Goal: Information Seeking & Learning: Learn about a topic

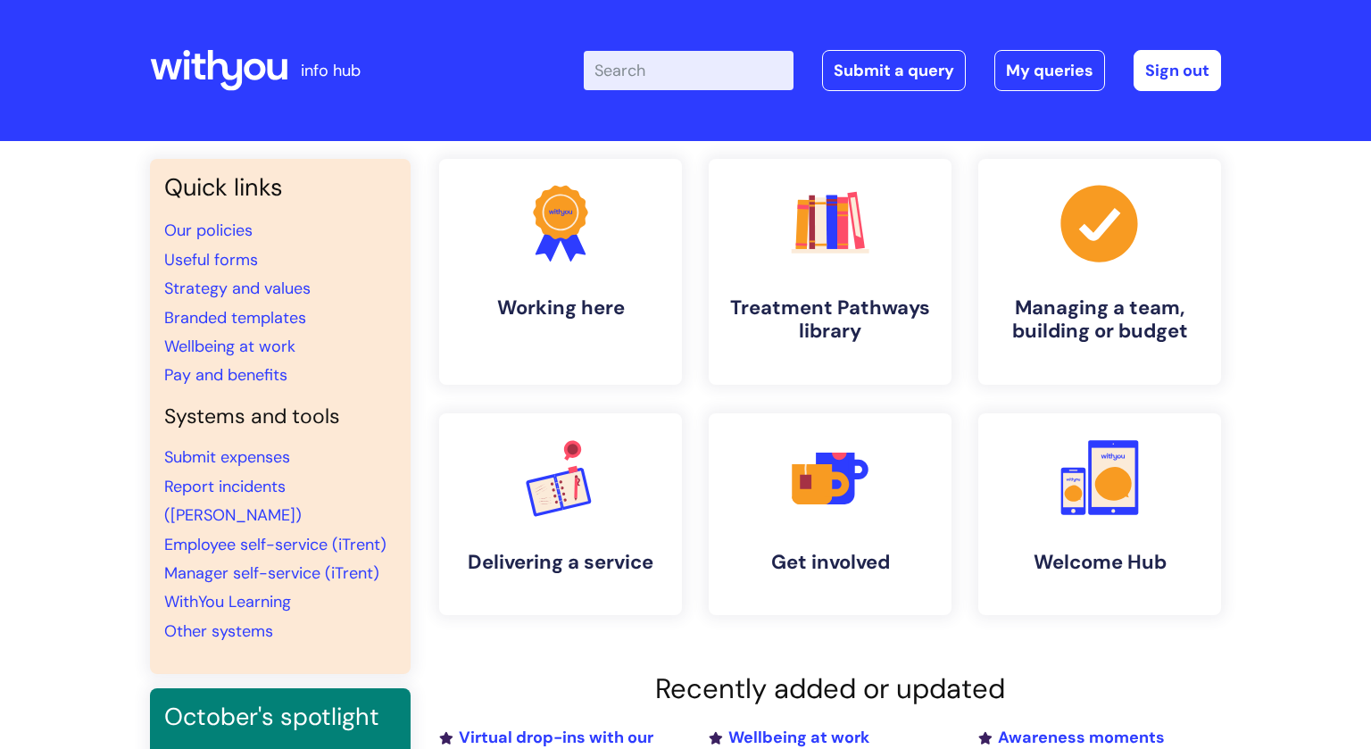
click at [785, 62] on input "Enter your search term here..." at bounding box center [689, 70] width 210 height 39
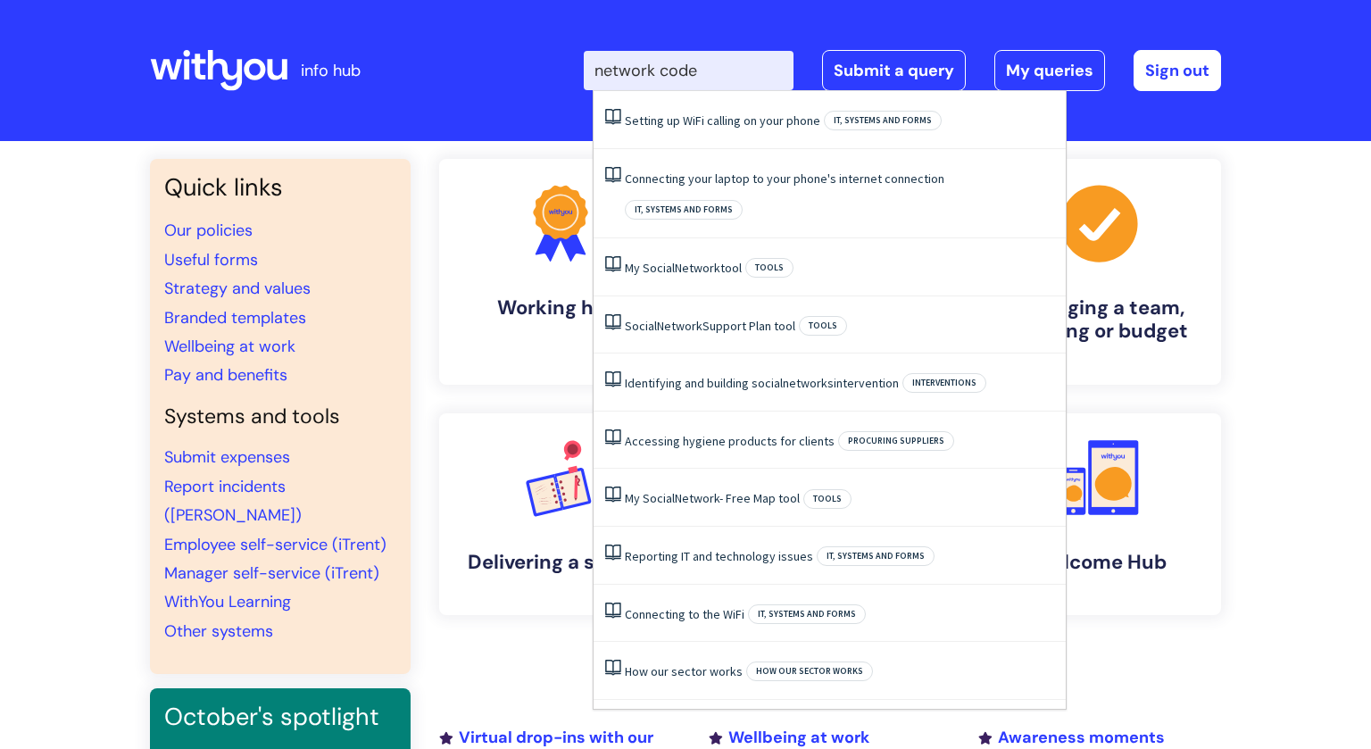
type input "network codes"
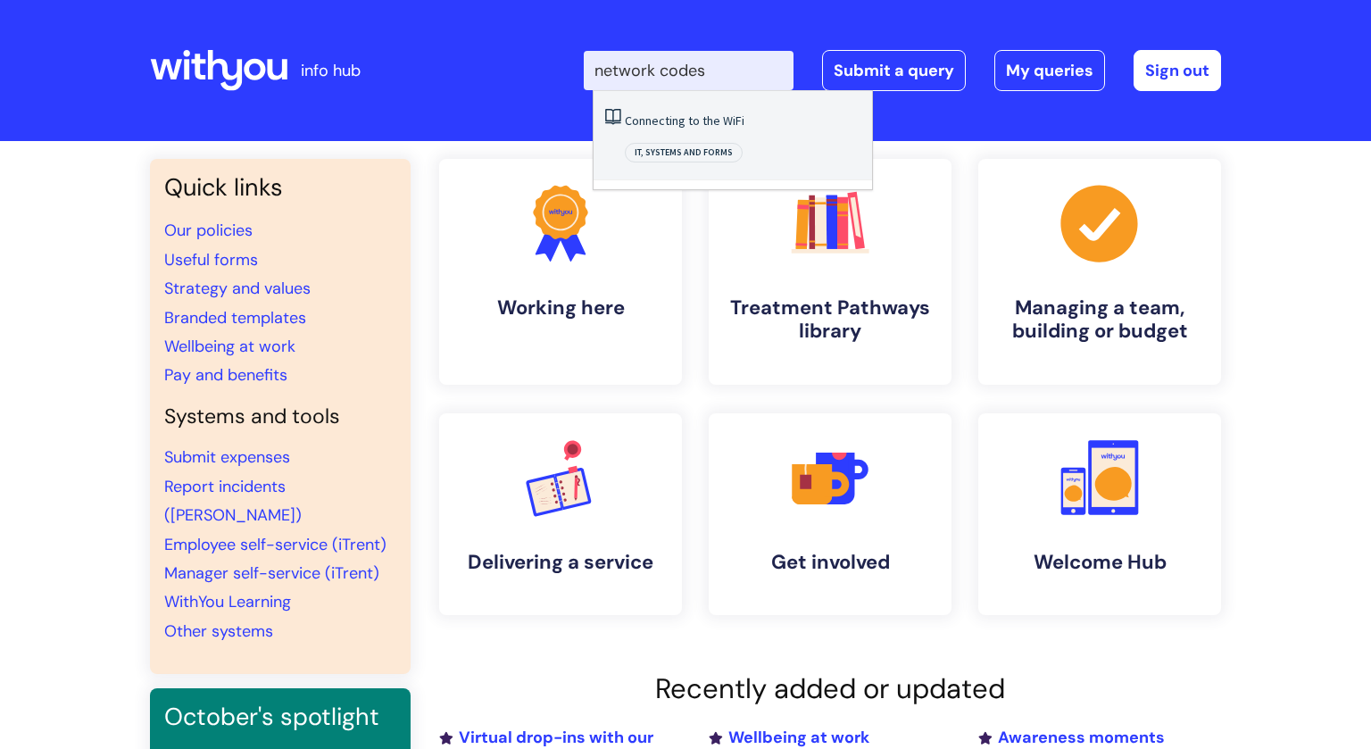
click at [735, 121] on link "Connecting to the WiFi" at bounding box center [685, 120] width 120 height 16
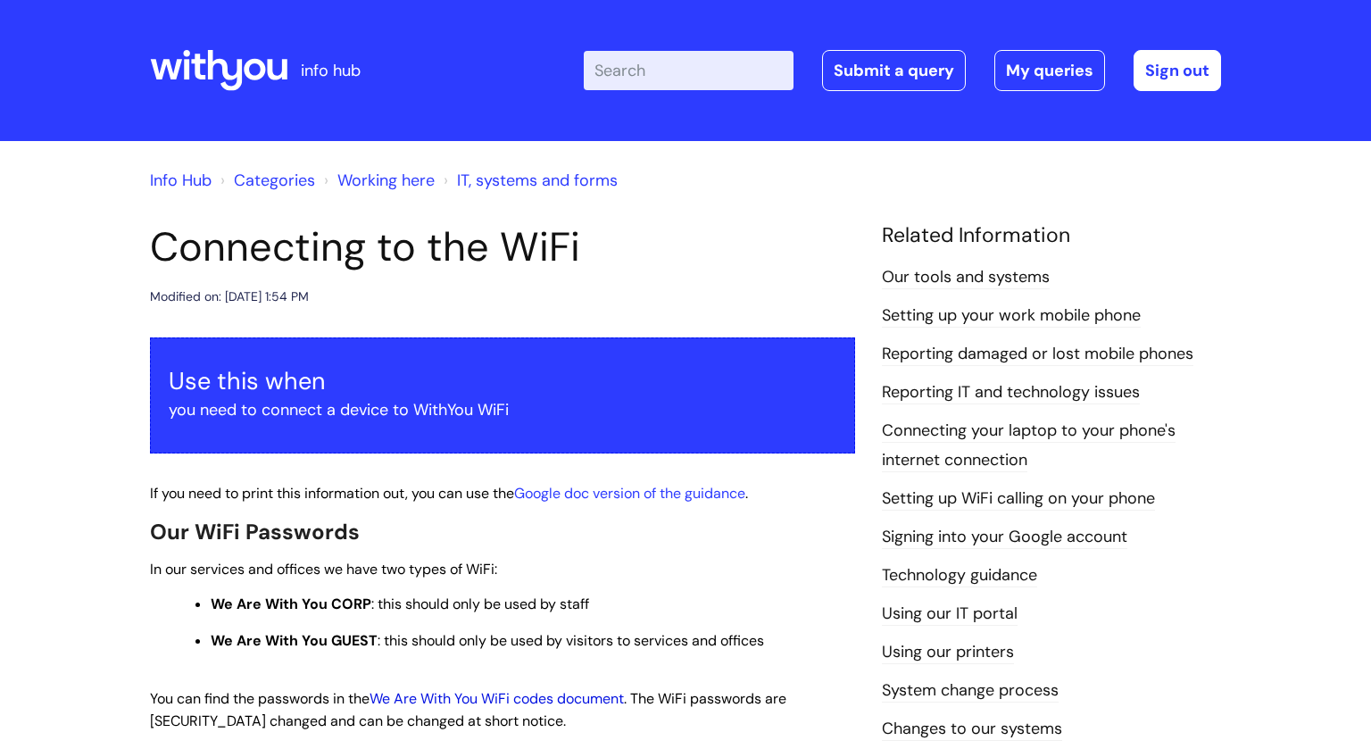
click at [564, 700] on link "We Are With You WiFi codes document" at bounding box center [497, 698] width 254 height 19
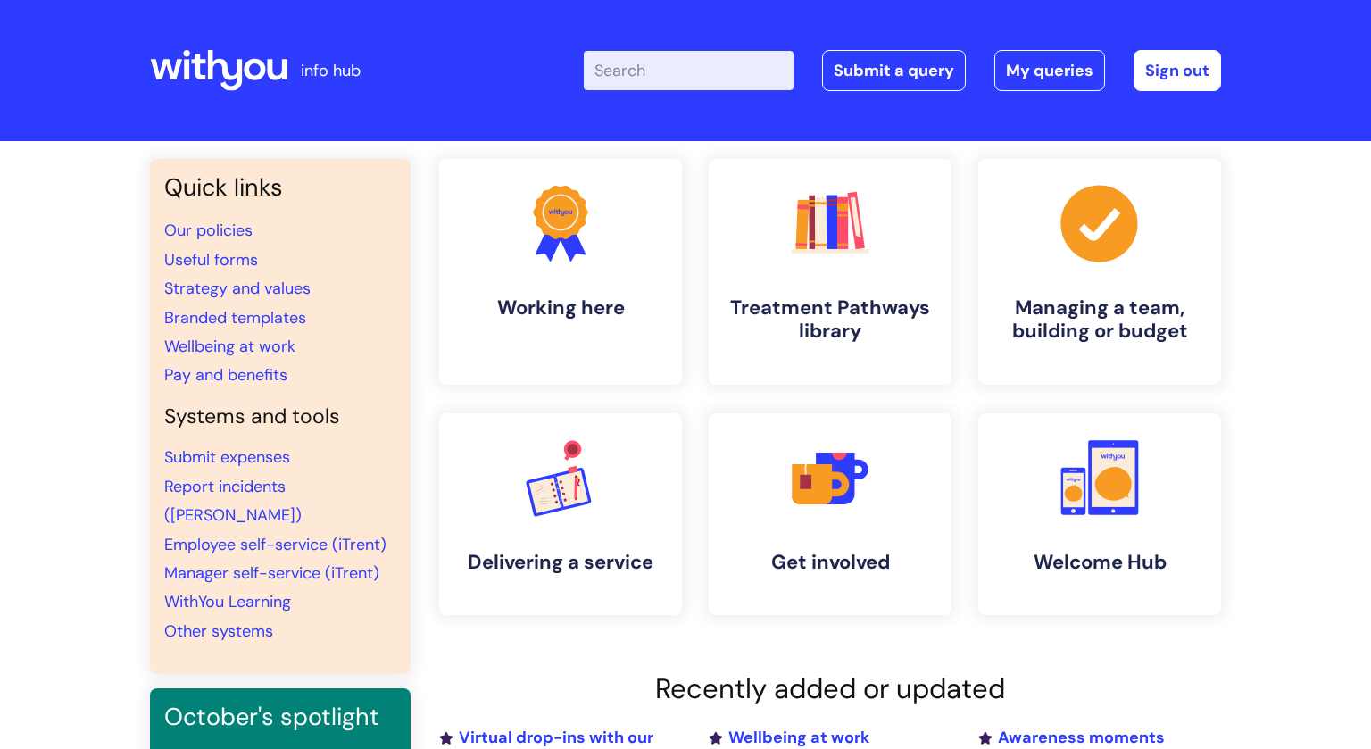
click at [661, 62] on input "Enter your search term here..." at bounding box center [689, 70] width 210 height 39
type input "detox"
click button "Search" at bounding box center [0, 0] width 0 height 0
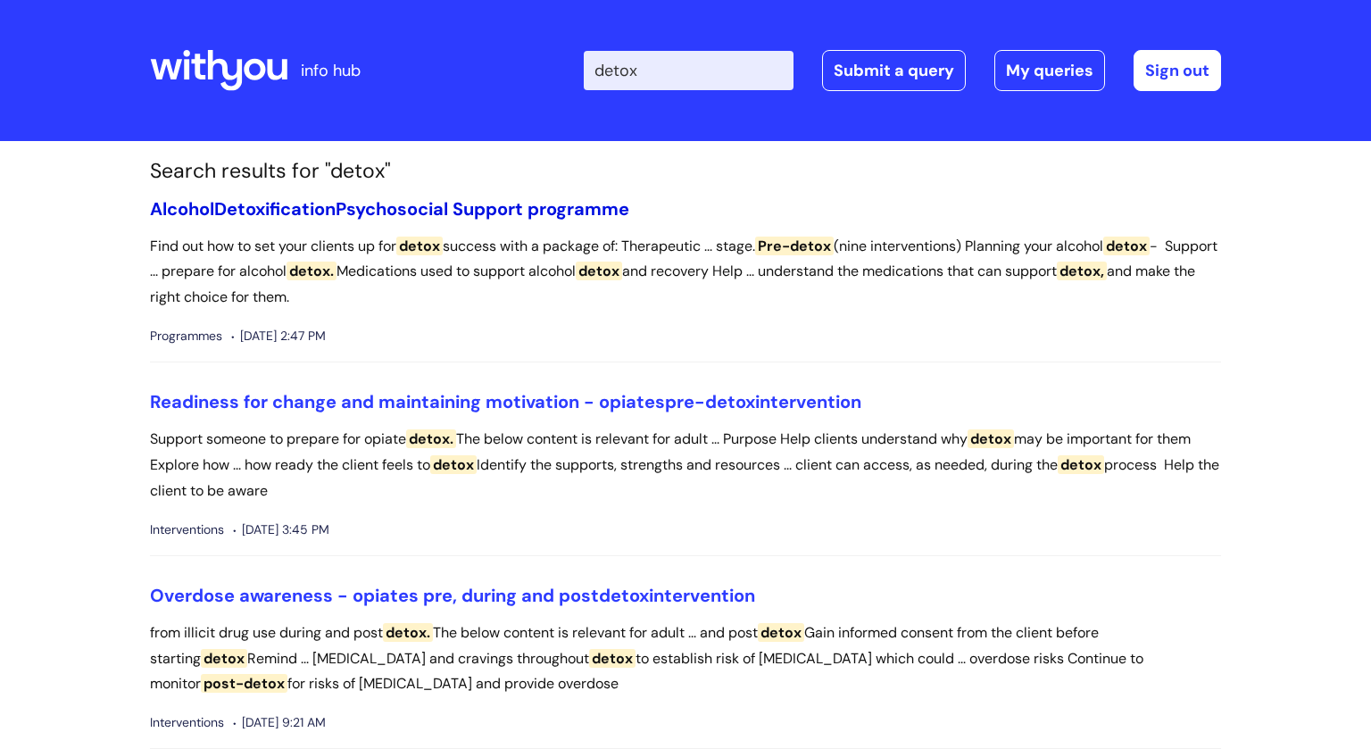
click at [472, 213] on link "Alcohol Detoxification Psychosocial Support programme" at bounding box center [389, 208] width 479 height 23
